Goal: Find specific fact: Find contact information

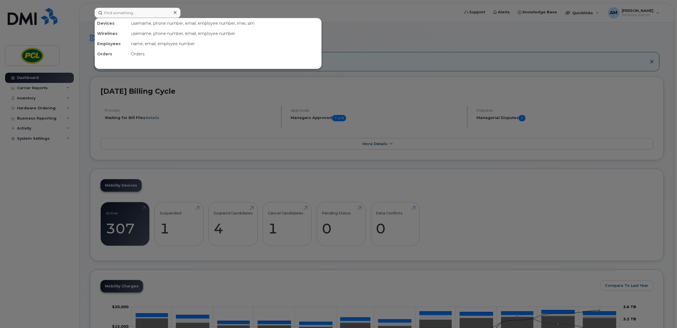
click at [134, 12] on input at bounding box center [138, 13] width 86 height 10
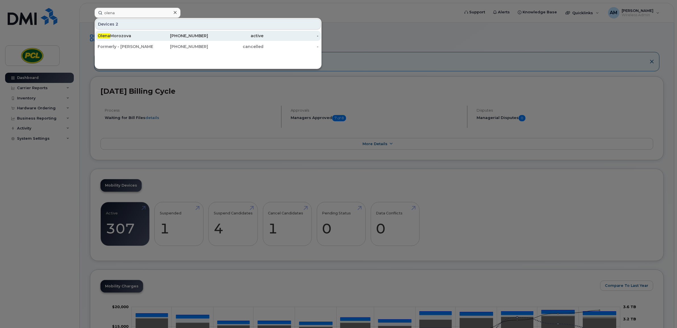
type input "olena"
click at [208, 33] on div "403-801-5627" at bounding box center [235, 36] width 55 height 10
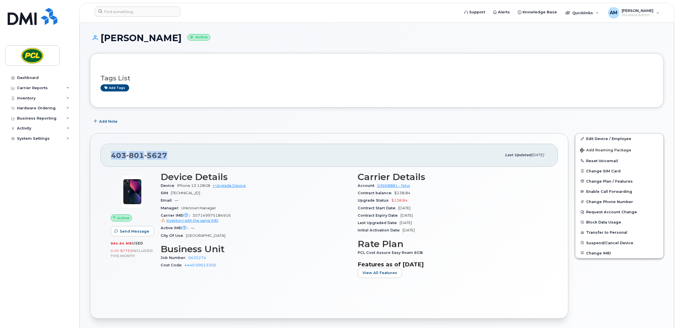
drag, startPoint x: 173, startPoint y: 153, endPoint x: 109, endPoint y: 155, distance: 63.9
click at [109, 155] on div "[PHONE_NUMBER] Last updated [DATE]" at bounding box center [329, 155] width 457 height 23
copy span "[PHONE_NUMBER]"
click at [409, 89] on div "Add tags" at bounding box center [375, 87] width 548 height 7
